Goal: Task Accomplishment & Management: Manage account settings

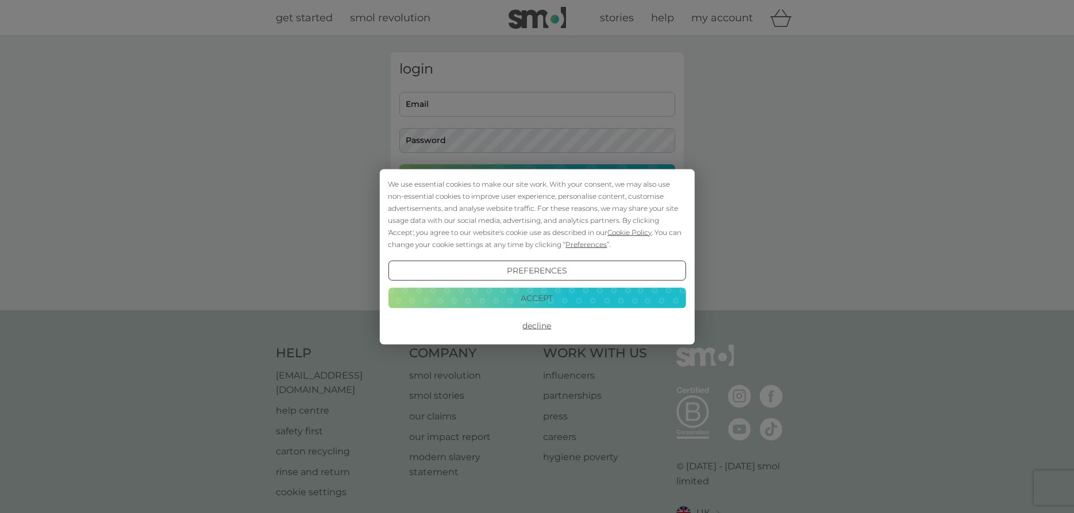
drag, startPoint x: 544, startPoint y: 297, endPoint x: 513, endPoint y: 236, distance: 67.9
click at [544, 296] on button "Accept" at bounding box center [537, 298] width 298 height 21
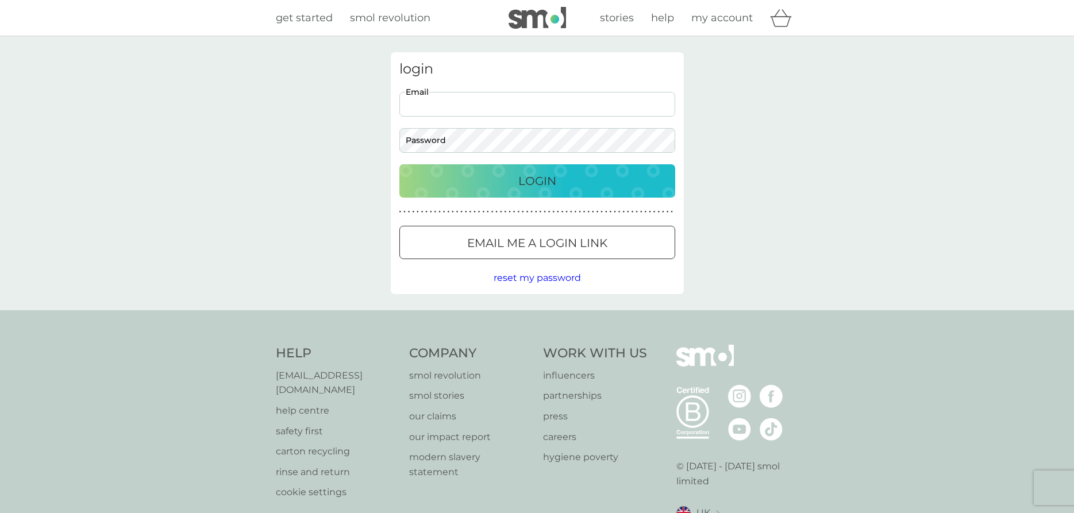
click at [442, 99] on input "Email" at bounding box center [538, 104] width 276 height 25
type input "sarahfmott@hotmail.co.uk"
click at [547, 178] on p "Login" at bounding box center [538, 181] width 38 height 18
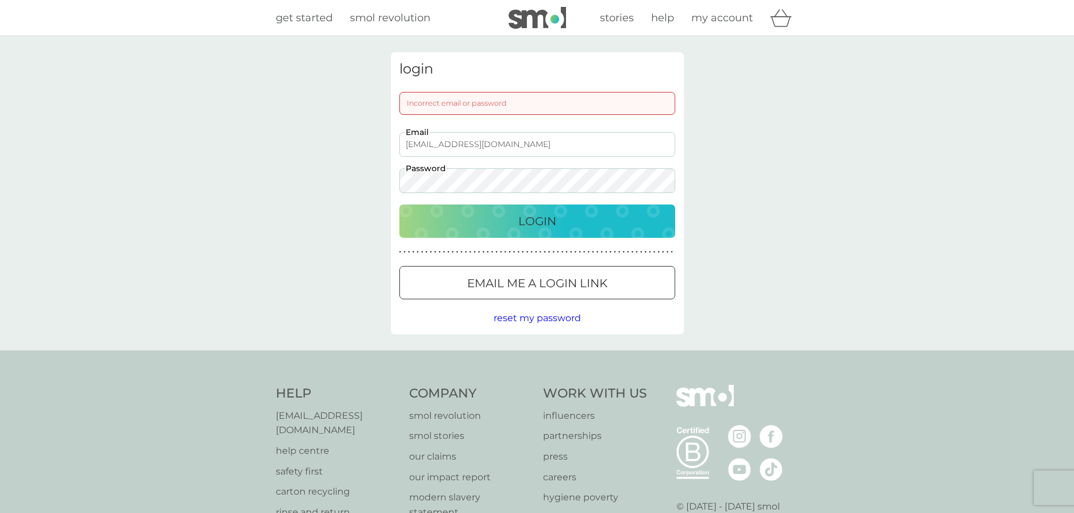
click at [400, 205] on button "Login" at bounding box center [538, 221] width 276 height 33
click at [540, 220] on p "Login" at bounding box center [538, 221] width 38 height 18
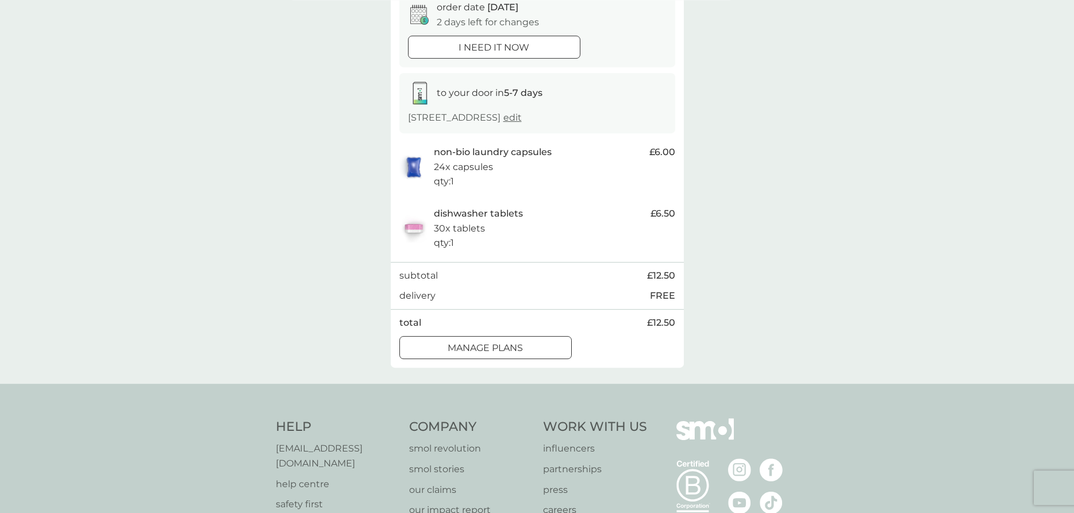
scroll to position [117, 0]
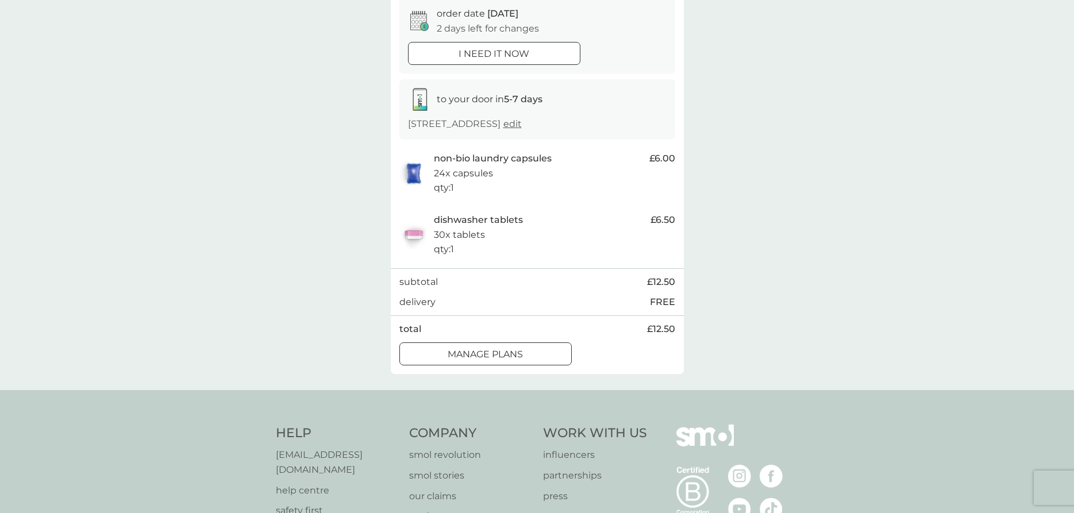
click at [482, 350] on div at bounding box center [485, 354] width 41 height 12
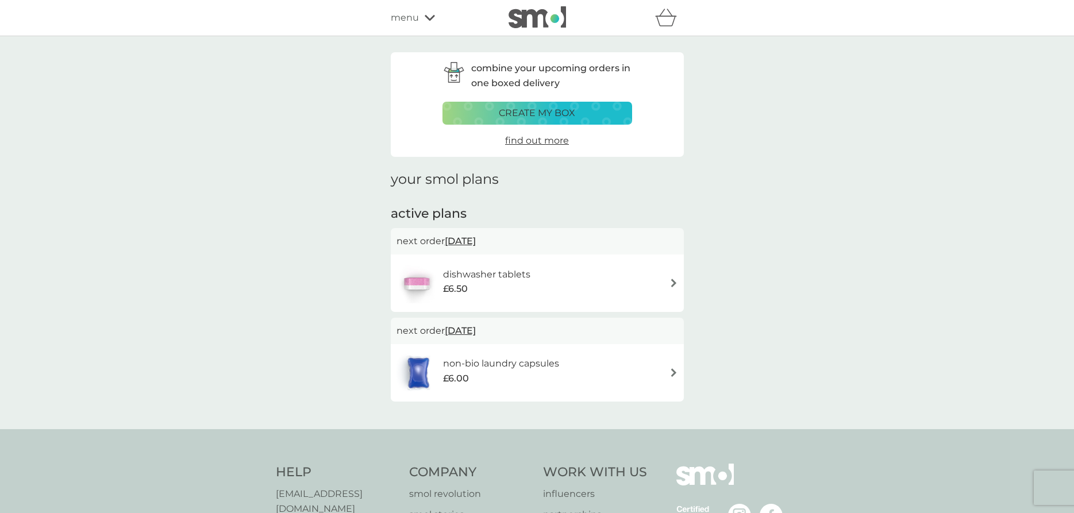
click at [476, 239] on span "[DATE]" at bounding box center [460, 241] width 31 height 22
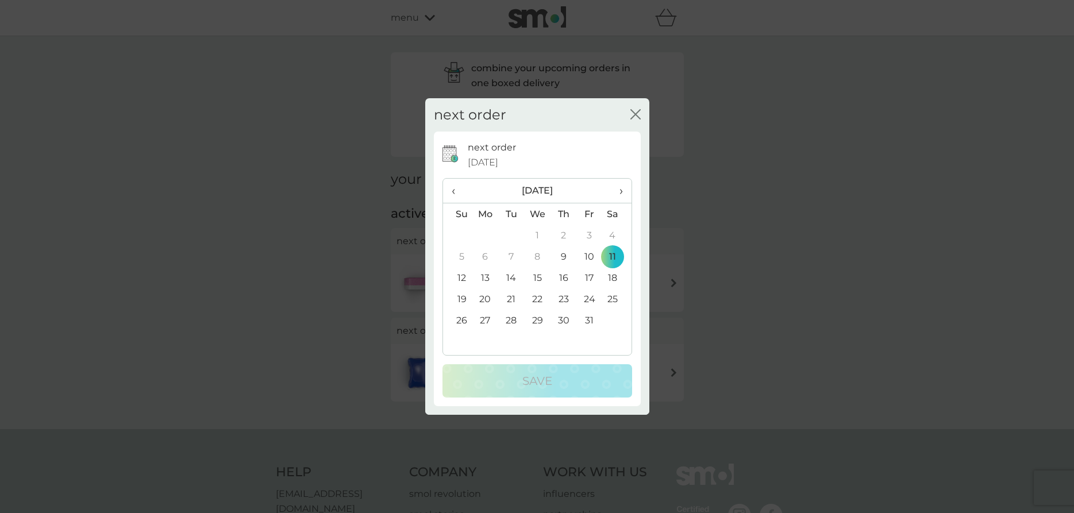
click at [512, 294] on td "21" at bounding box center [511, 299] width 26 height 21
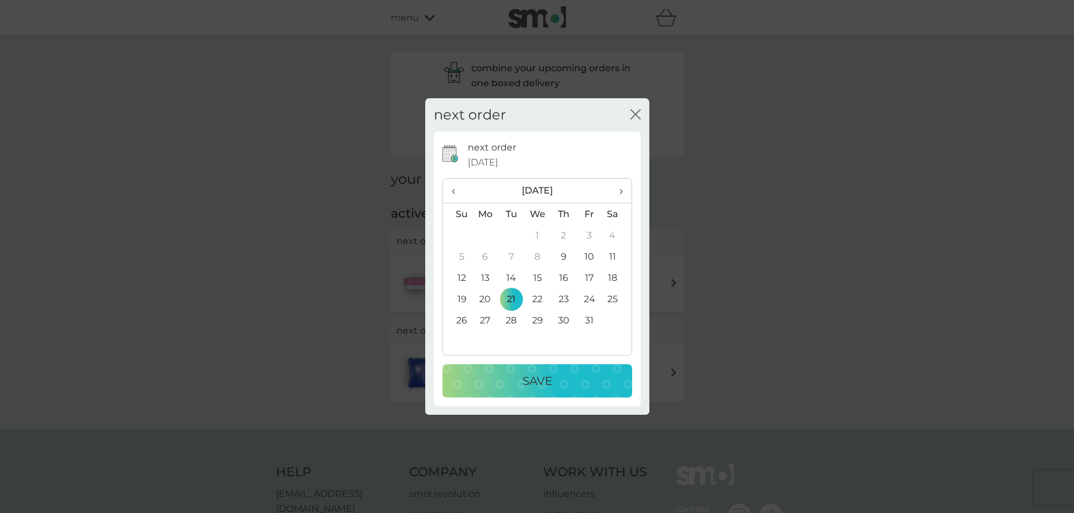
click at [534, 381] on p "Save" at bounding box center [538, 381] width 30 height 18
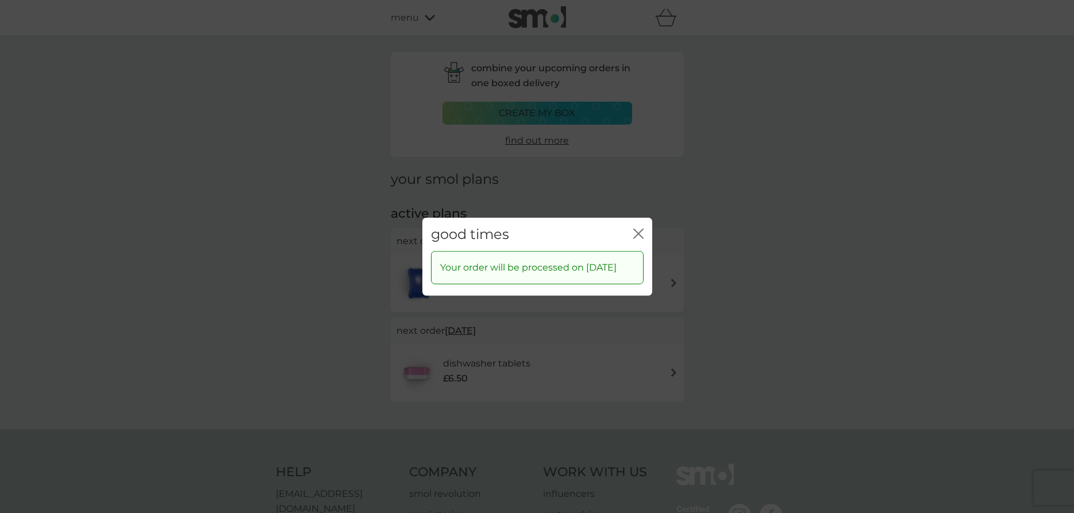
click at [639, 228] on icon "close" at bounding box center [638, 233] width 10 height 10
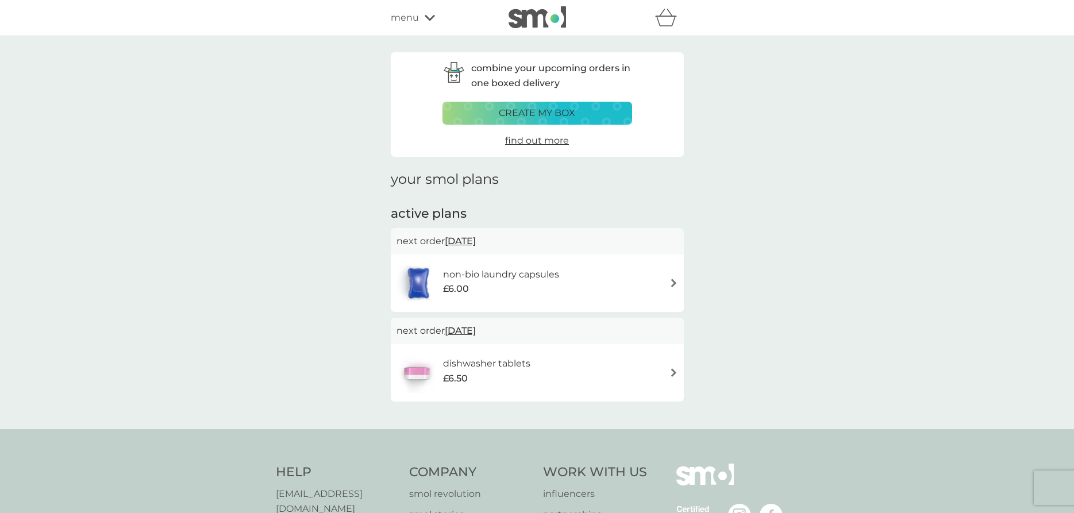
click at [475, 237] on span "[DATE]" at bounding box center [460, 241] width 31 height 22
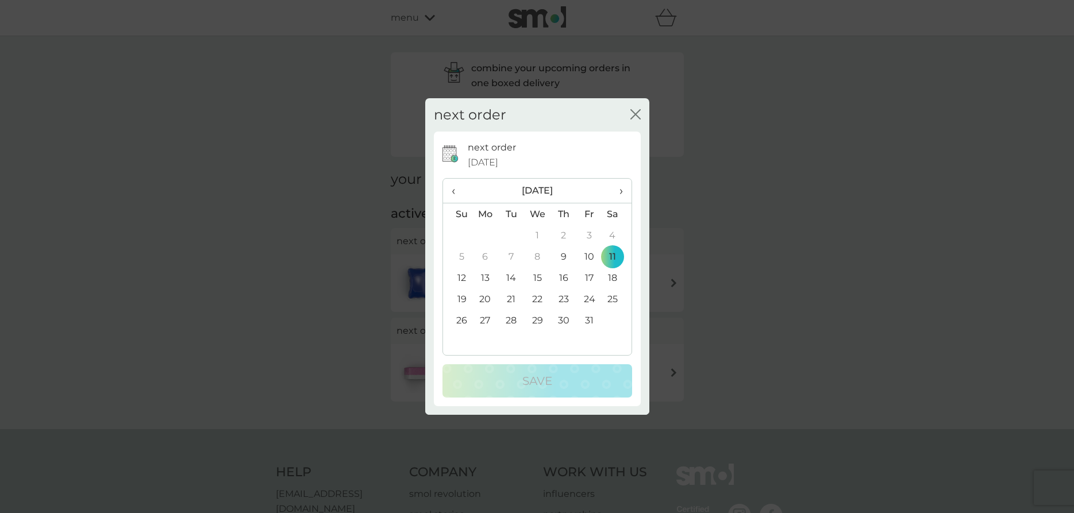
click at [510, 295] on td "21" at bounding box center [511, 299] width 26 height 21
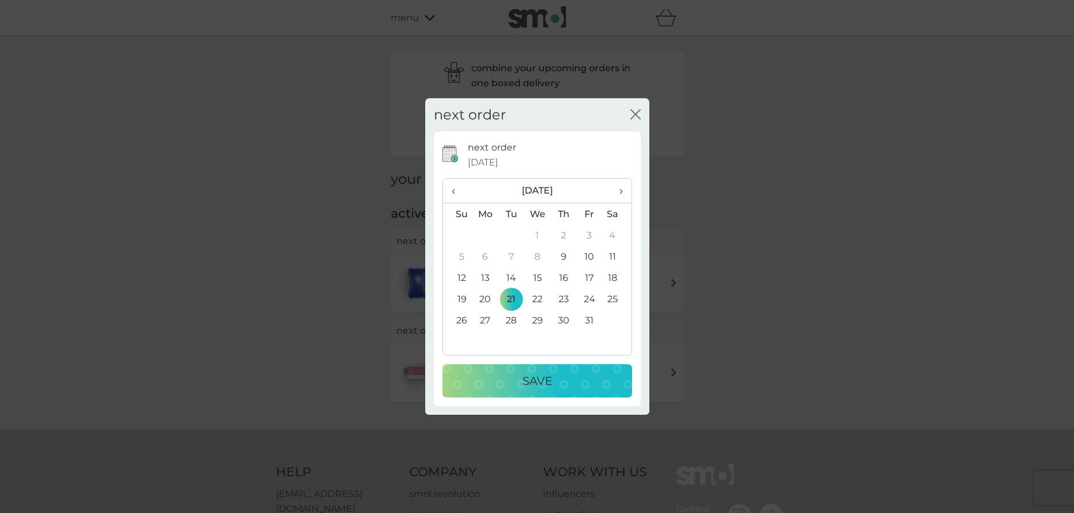
click at [529, 373] on p "Save" at bounding box center [538, 381] width 30 height 18
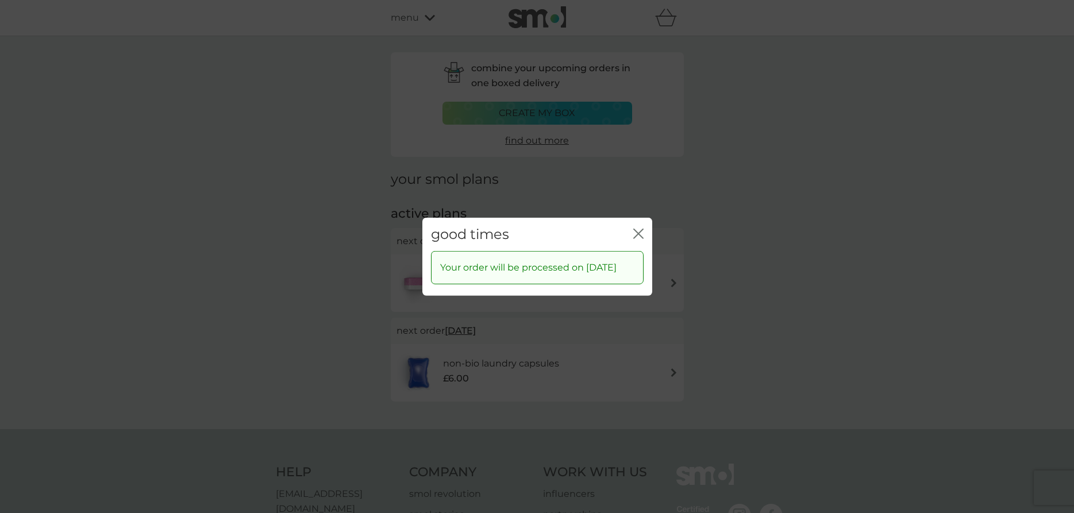
click at [636, 229] on icon "close" at bounding box center [636, 233] width 5 height 9
